Goal: Task Accomplishment & Management: Use online tool/utility

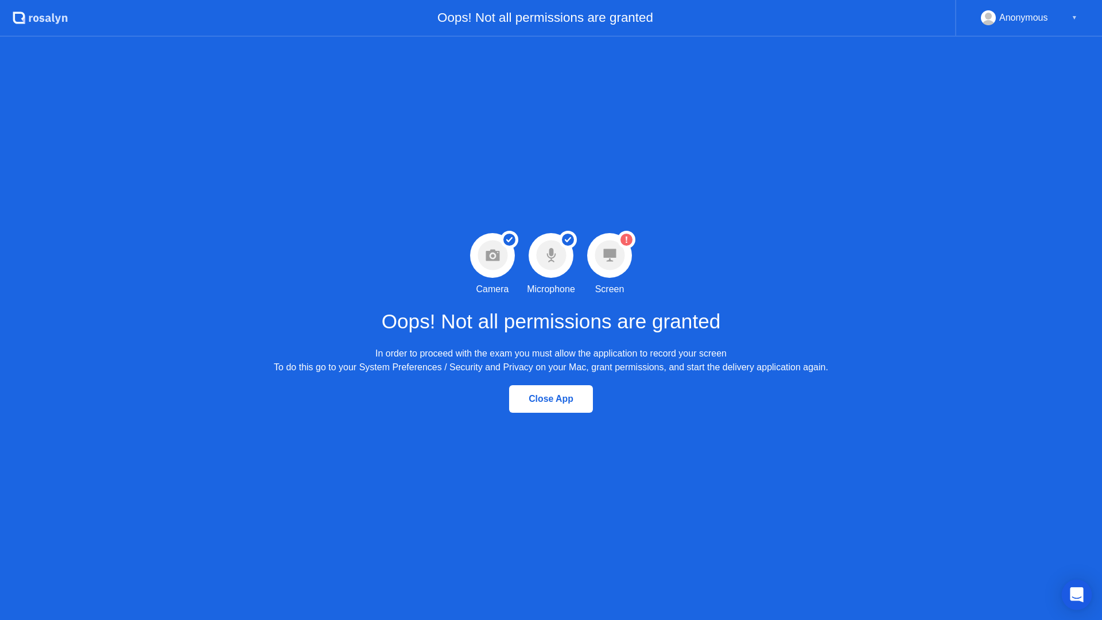
click at [1072, 593] on icon "Open Intercom Messenger" at bounding box center [1076, 594] width 13 height 15
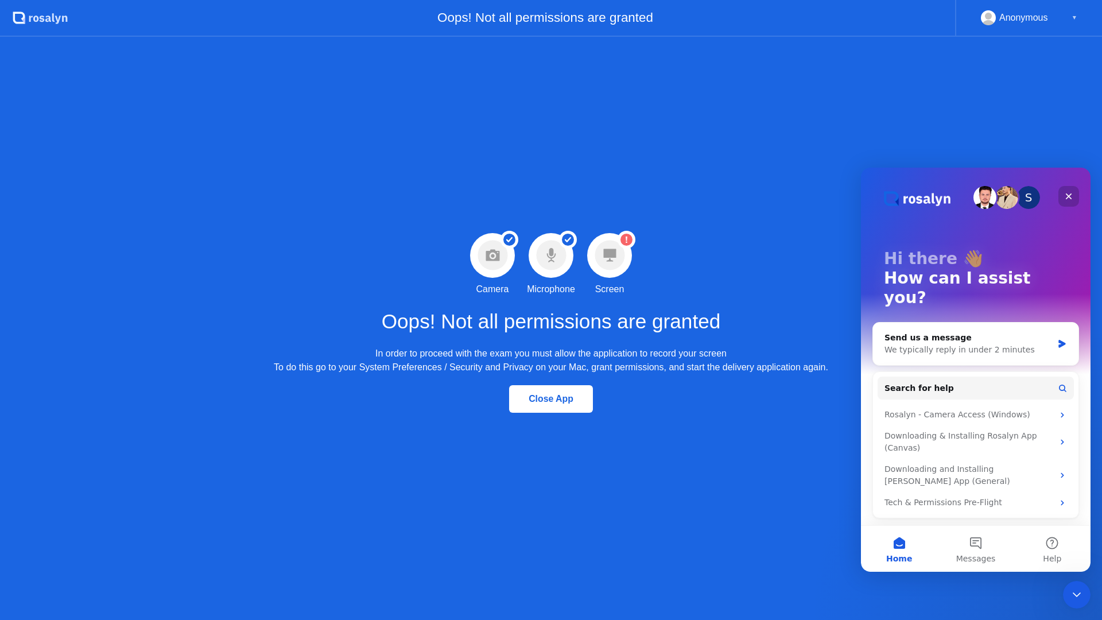
click at [1067, 197] on icon "Close" at bounding box center [1068, 196] width 9 height 9
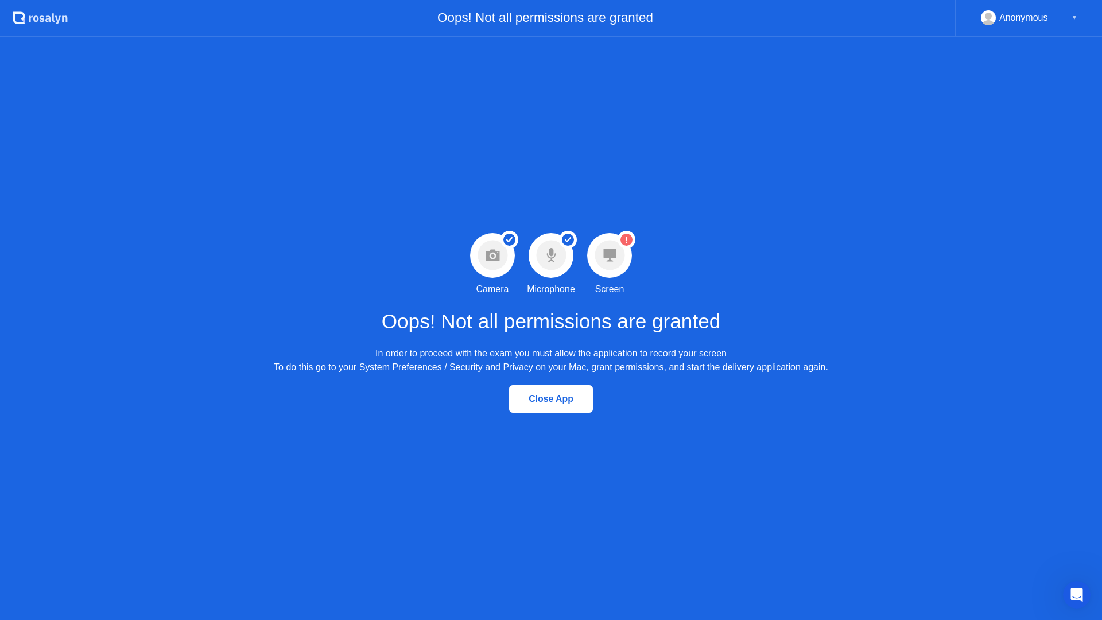
click at [623, 242] on circle at bounding box center [626, 240] width 12 height 12
click at [627, 239] on circle at bounding box center [626, 240] width 12 height 12
click at [612, 251] on icon at bounding box center [609, 255] width 13 height 13
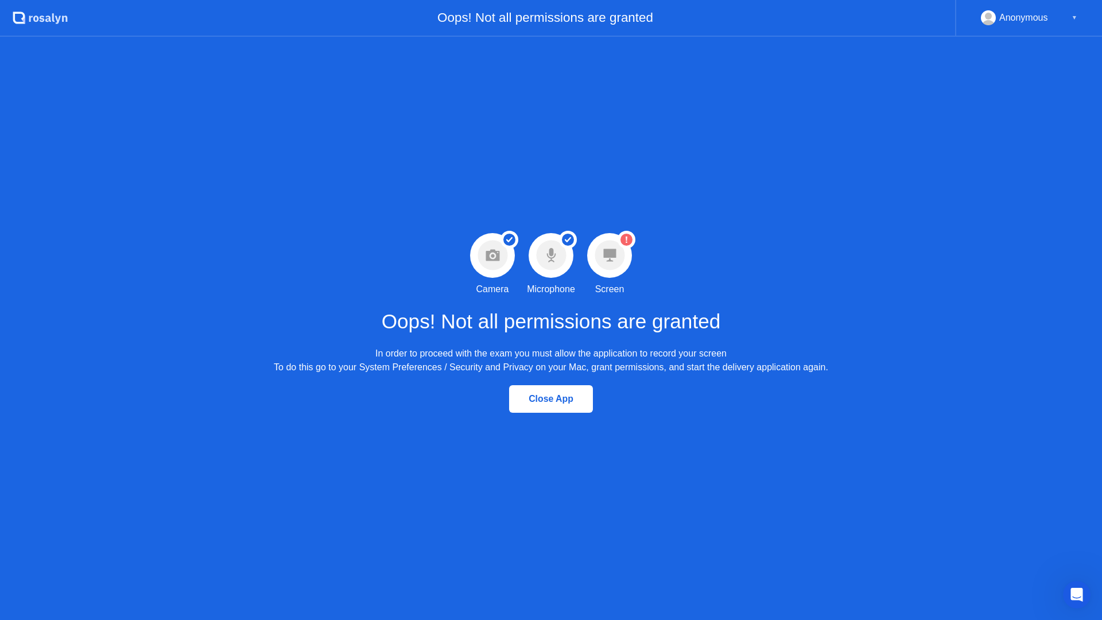
click at [1005, 15] on div "Anonymous" at bounding box center [1023, 17] width 49 height 15
click at [983, 17] on rect at bounding box center [988, 20] width 19 height 17
click at [1075, 18] on div "▼" at bounding box center [1074, 17] width 6 height 15
click at [261, 80] on div "Success Camera permission granted Camera Success Microphone permission granted …" at bounding box center [551, 328] width 1102 height 583
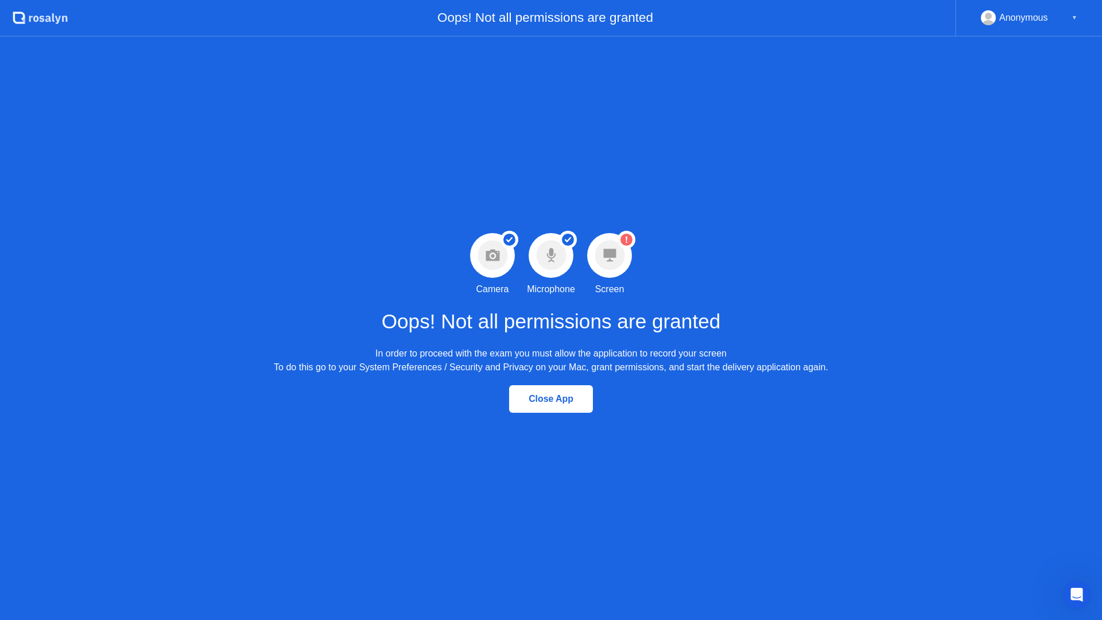
click at [566, 398] on div "Close App" at bounding box center [550, 399] width 77 height 10
